Goal: Task Accomplishment & Management: Manage account settings

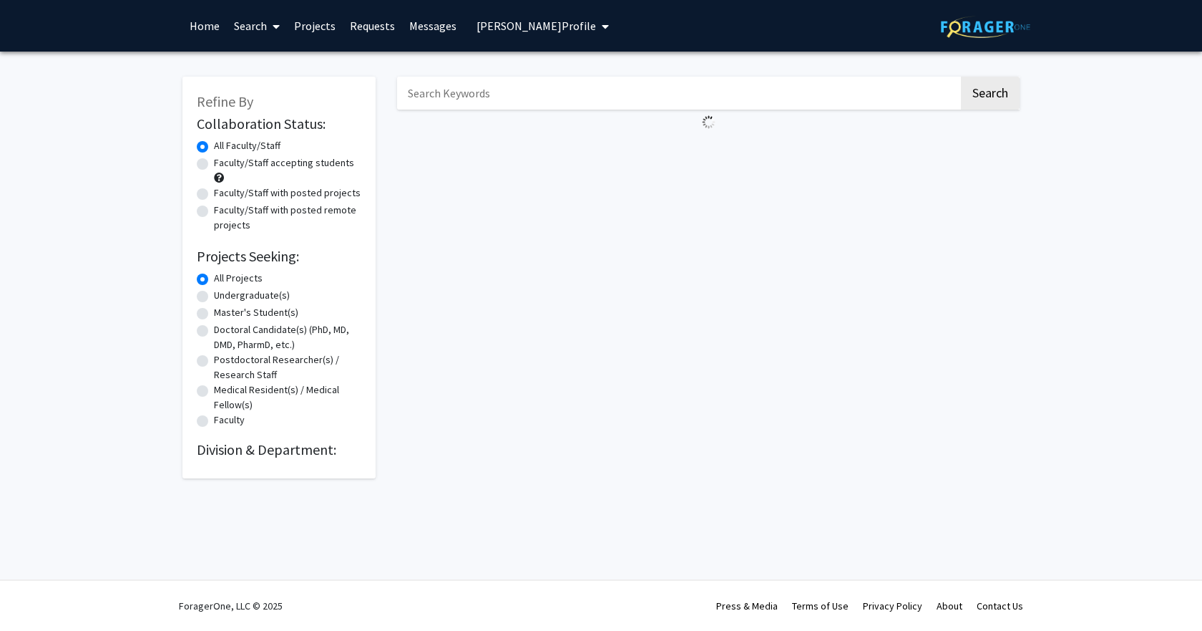
click at [942, 23] on img at bounding box center [985, 27] width 89 height 22
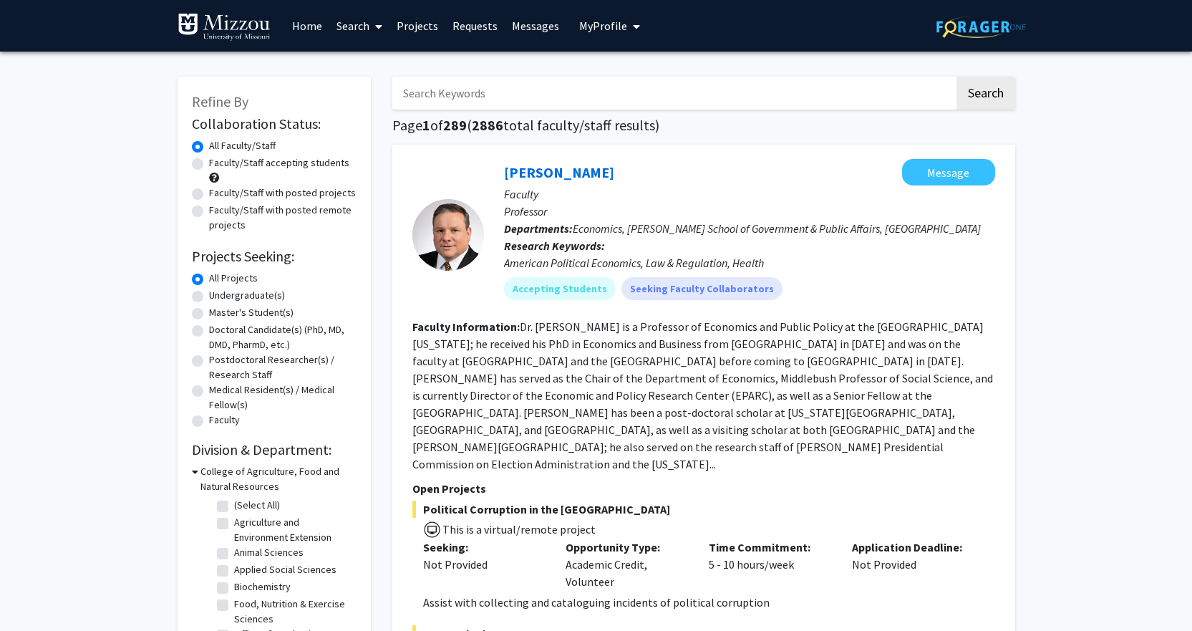
click at [303, 34] on link "Home" at bounding box center [307, 26] width 44 height 50
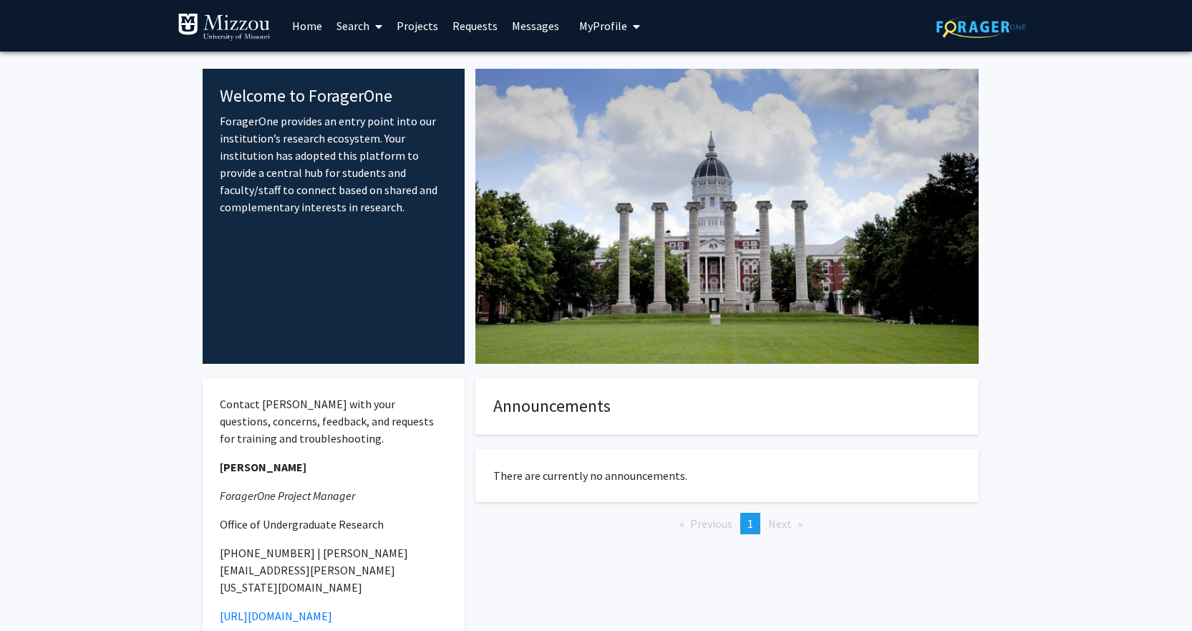
click at [633, 26] on icon "My profile dropdown to access profile and logout" at bounding box center [636, 26] width 7 height 11
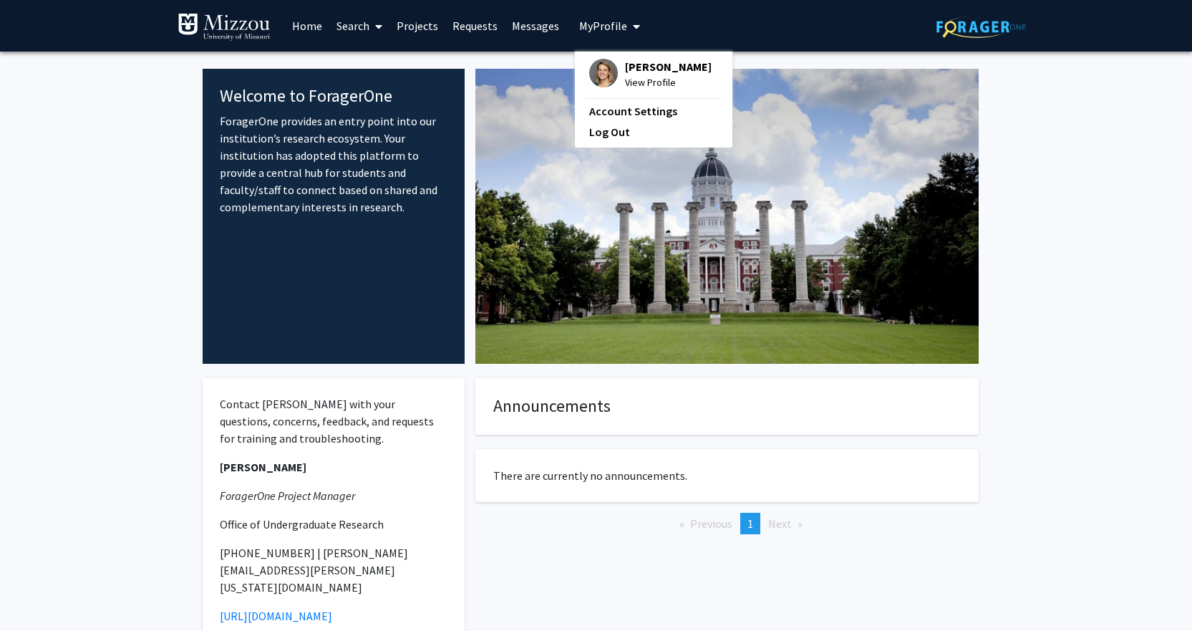
click at [637, 82] on span "View Profile" at bounding box center [668, 82] width 87 height 16
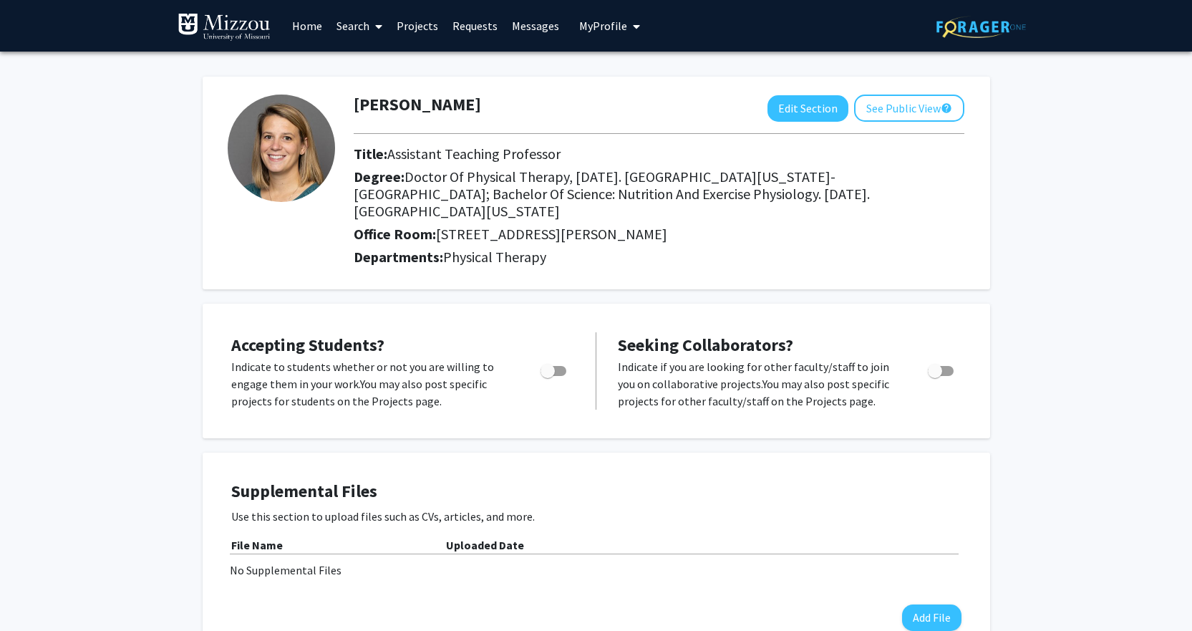
click at [244, 36] on img at bounding box center [224, 27] width 93 height 29
